Goal: Task Accomplishment & Management: Manage account settings

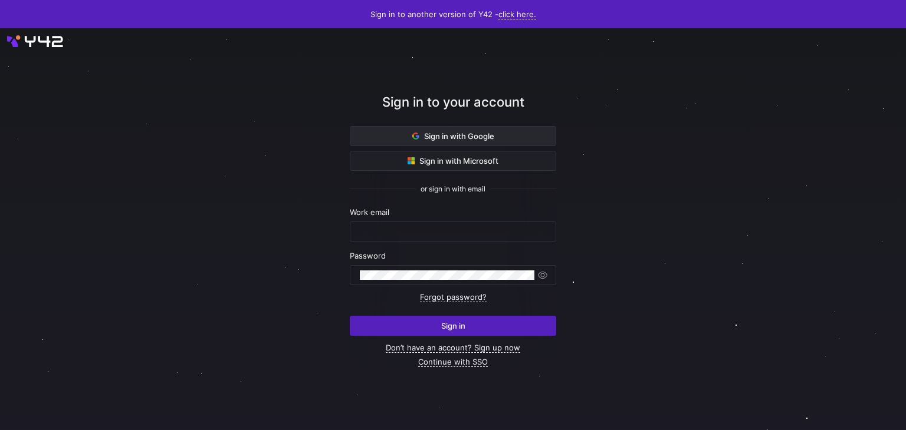
click at [478, 127] on span at bounding box center [452, 136] width 205 height 19
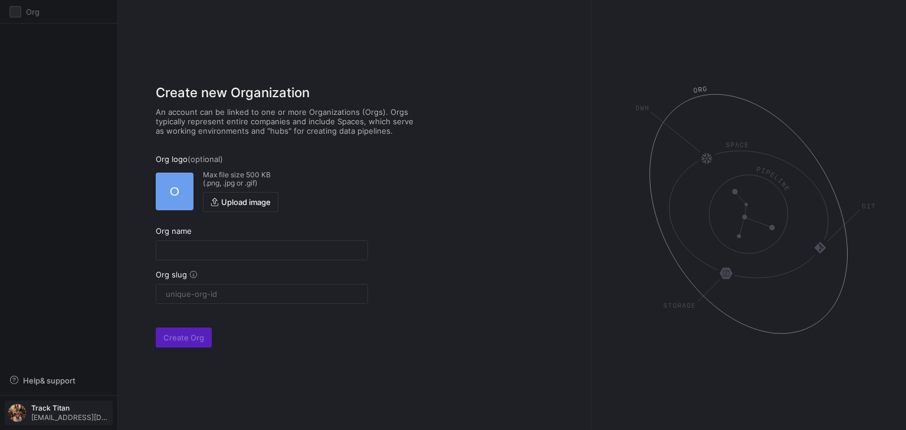
click at [54, 413] on div "Track Titan team@tracktitan.io" at bounding box center [70, 413] width 78 height 18
click at [54, 397] on button "Sign out" at bounding box center [53, 390] width 96 height 19
